Goal: Task Accomplishment & Management: Manage account settings

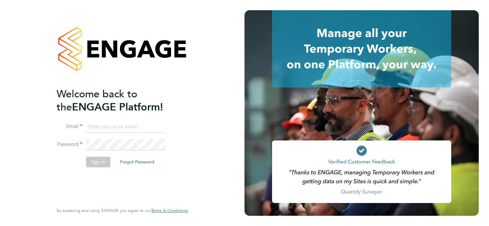
type input "jason.hardy@cpplc.com"
click at [105, 162] on button "Sign In" at bounding box center [98, 162] width 24 height 10
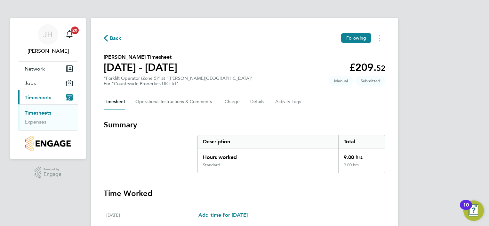
click at [291, 193] on h3 "Time Worked" at bounding box center [244, 194] width 281 height 10
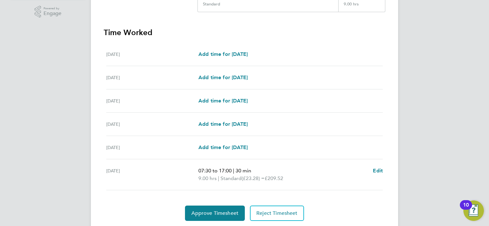
scroll to position [181, 0]
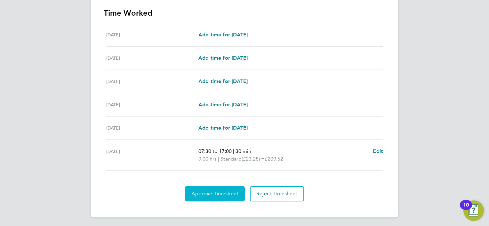
click at [205, 193] on span "Approve Timesheet" at bounding box center [214, 194] width 47 height 6
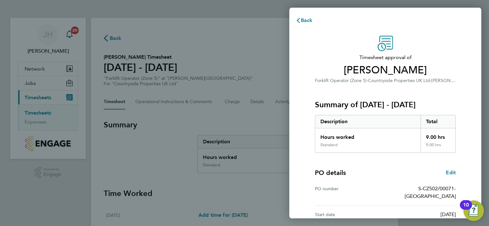
click at [385, 167] on div "PO details Edit PO number S-CZ502/00071-[GEOGRAPHIC_DATA] Start date [DATE] Fin…" at bounding box center [385, 197] width 141 height 89
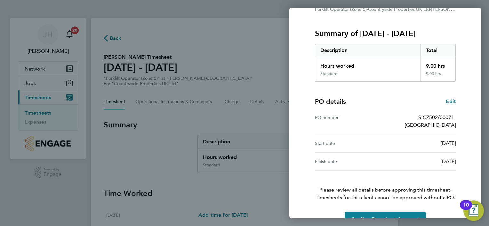
scroll to position [79, 0]
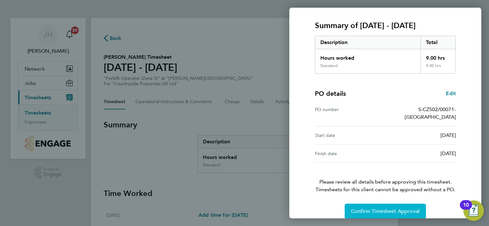
click at [397, 209] on span "Confirm Timesheet Approval" at bounding box center [385, 212] width 68 height 6
